Goal: Navigation & Orientation: Go to known website

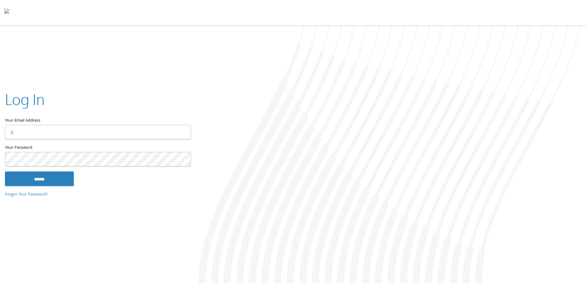
type input "**********"
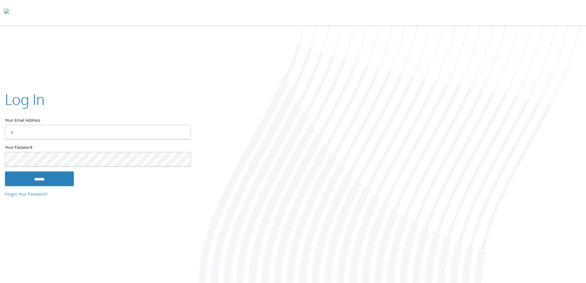
type input "**********"
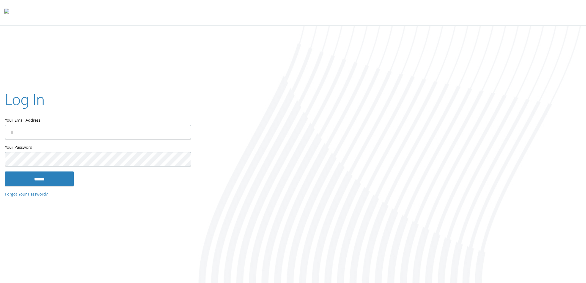
type input "**********"
